Goal: Task Accomplishment & Management: Manage account settings

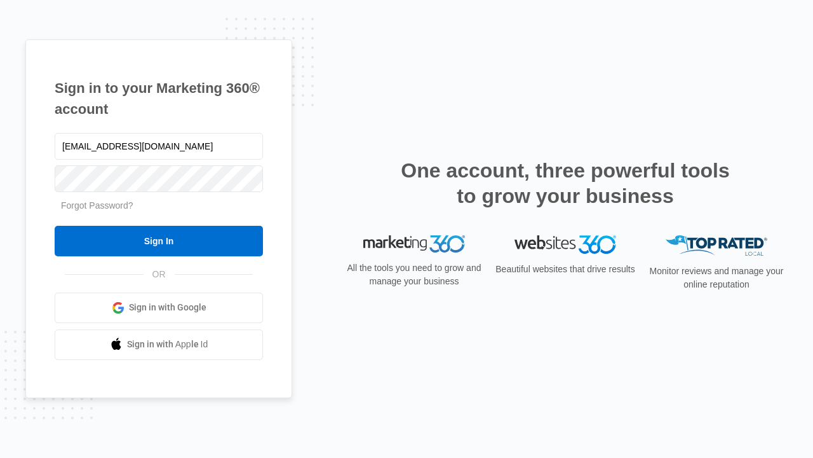
type input "dankie614@gmail.com"
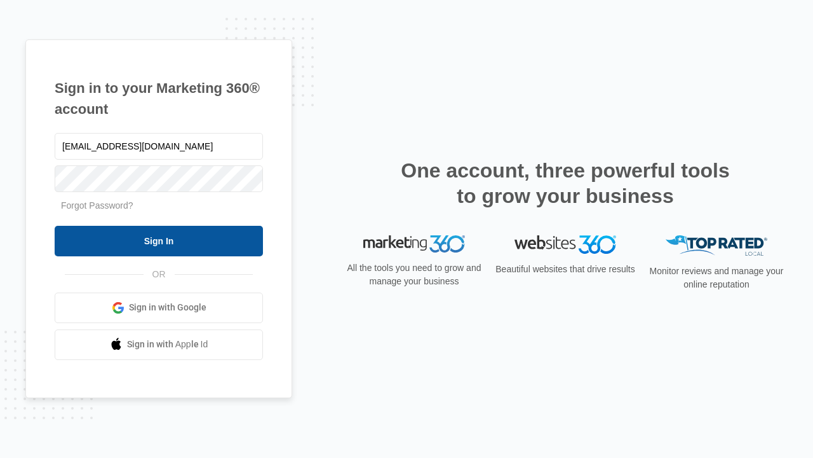
click at [159, 240] on input "Sign In" at bounding box center [159, 241] width 208 height 31
